Goal: Task Accomplishment & Management: Manage account settings

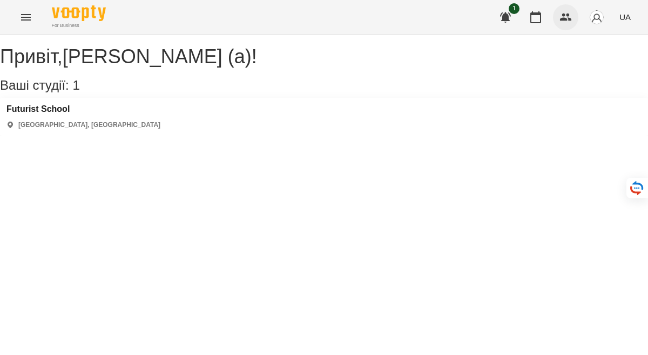
click at [569, 19] on icon "button" at bounding box center [566, 18] width 12 height 8
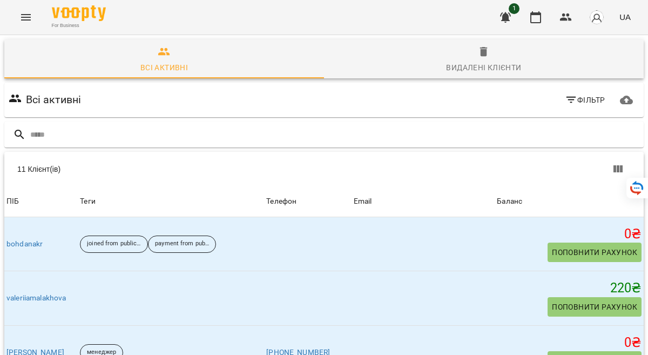
click at [26, 19] on icon "Menu" at bounding box center [26, 17] width 10 height 6
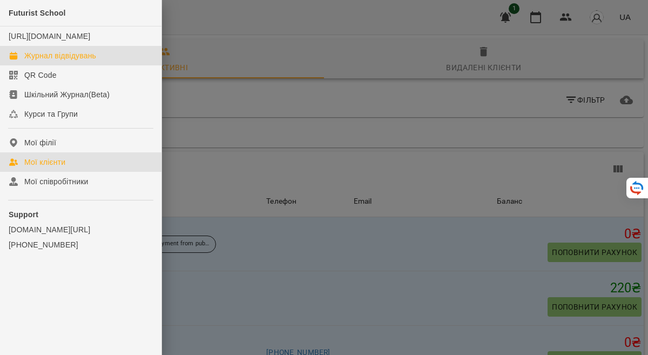
click at [37, 61] on div "Журнал відвідувань" at bounding box center [60, 55] width 72 height 11
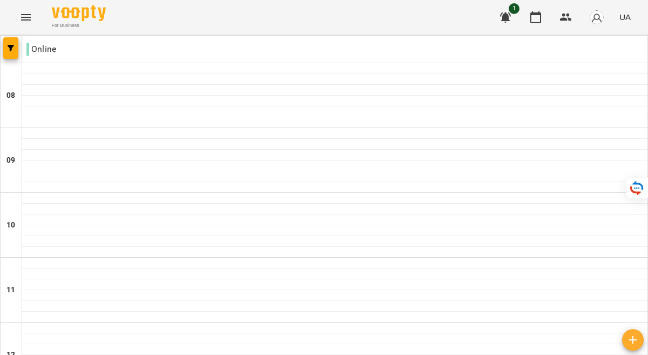
scroll to position [497, 0]
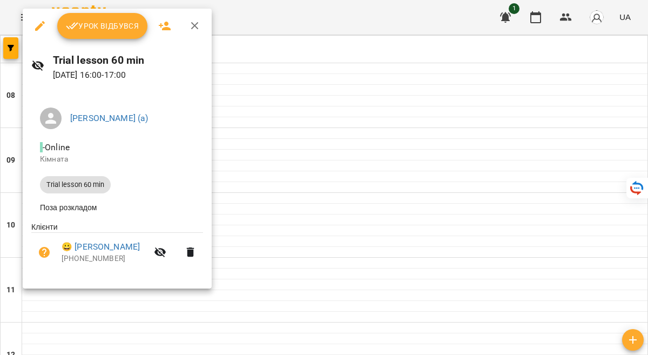
click at [279, 72] on div at bounding box center [324, 177] width 648 height 355
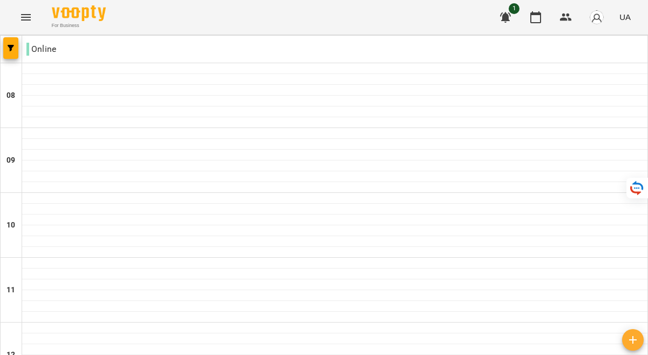
scroll to position [570, 0]
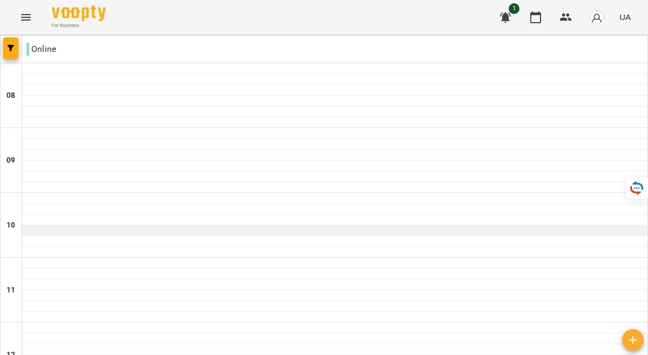
scroll to position [578, 0]
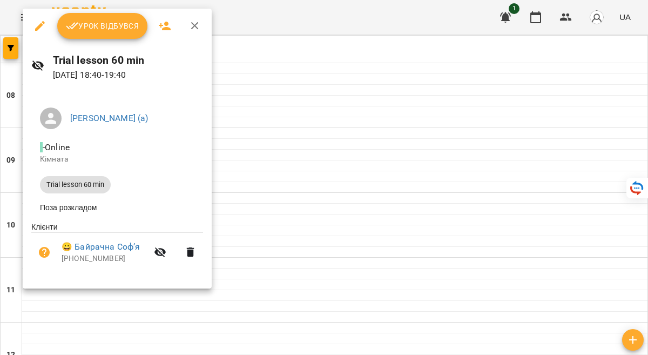
click at [302, 30] on div at bounding box center [324, 177] width 648 height 355
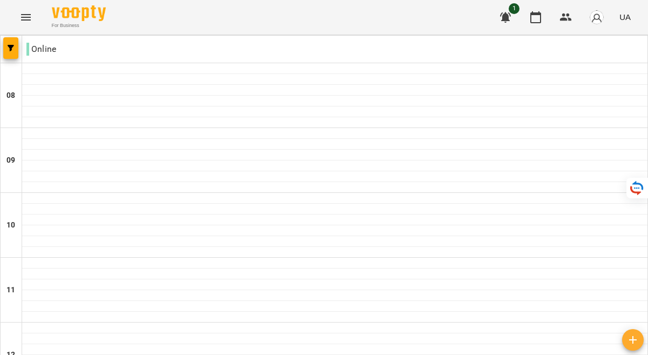
scroll to position [533, 0]
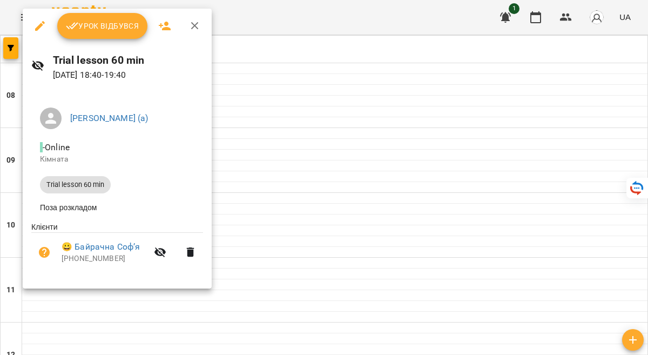
click at [295, 204] on div at bounding box center [324, 177] width 648 height 355
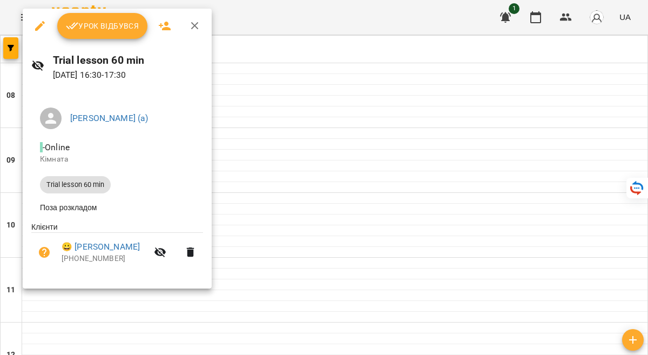
click at [270, 234] on div at bounding box center [324, 177] width 648 height 355
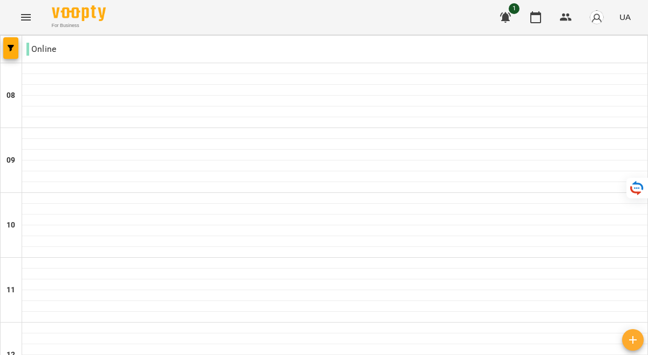
scroll to position [608, 0]
type input "**********"
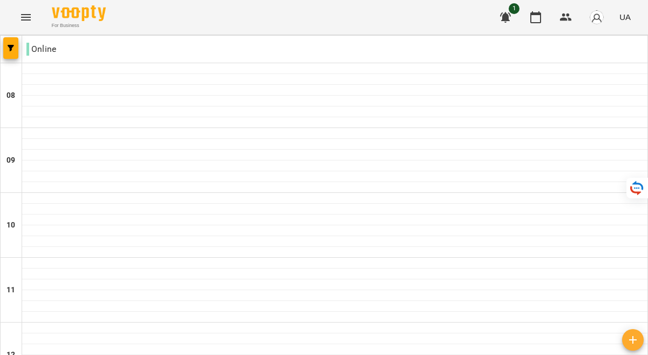
scroll to position [752, 0]
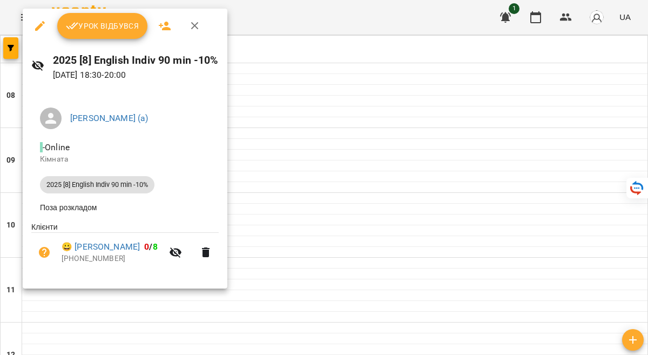
click at [282, 58] on div at bounding box center [324, 177] width 648 height 355
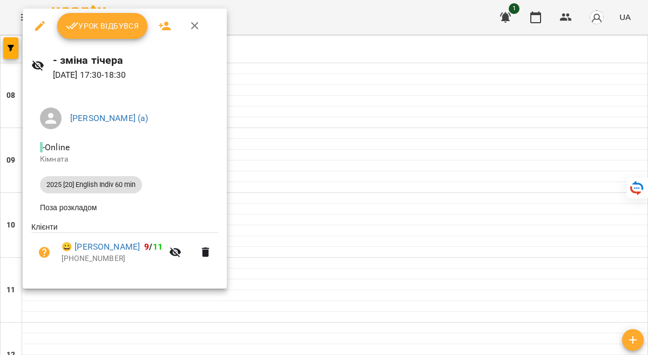
click at [269, 59] on div at bounding box center [324, 177] width 648 height 355
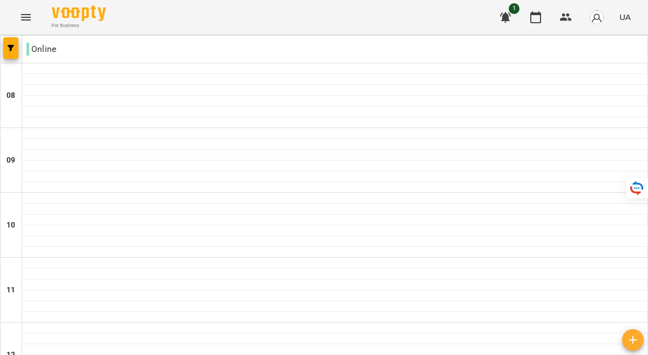
scroll to position [623, 0]
